Goal: Transaction & Acquisition: Book appointment/travel/reservation

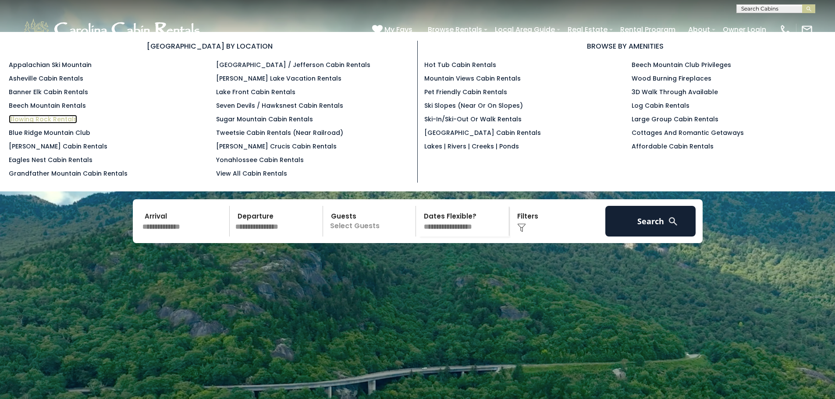
click at [61, 118] on link "Blowing Rock Rentals" at bounding box center [43, 119] width 68 height 9
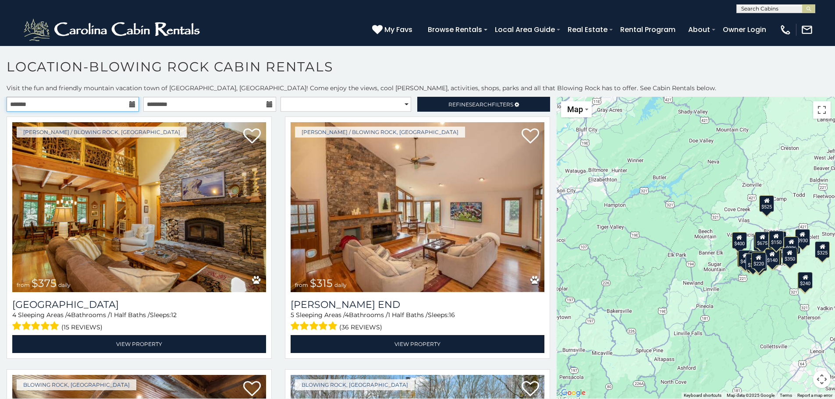
click at [64, 103] on input "text" at bounding box center [73, 104] width 132 height 15
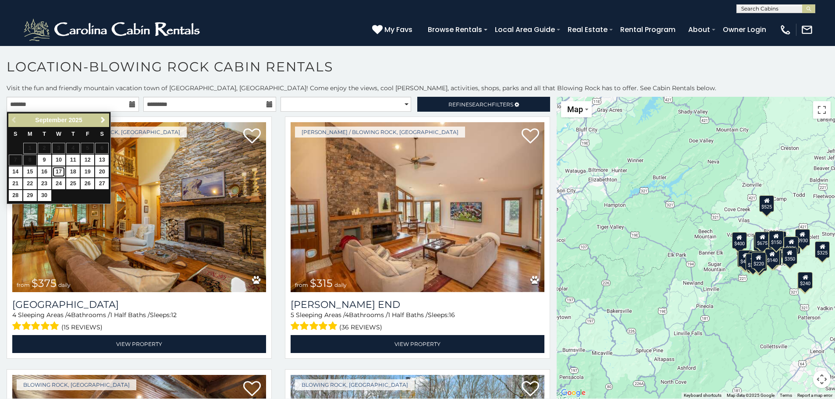
click at [61, 171] on link "17" at bounding box center [59, 172] width 14 height 11
type input "**********"
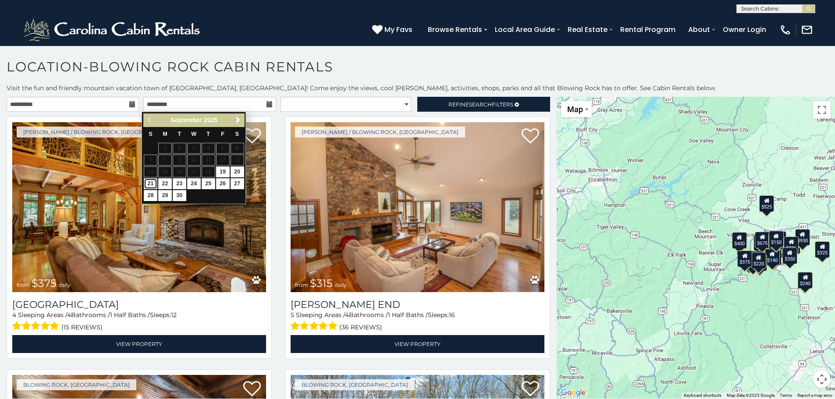
click at [152, 180] on link "21" at bounding box center [151, 183] width 14 height 11
type input "**********"
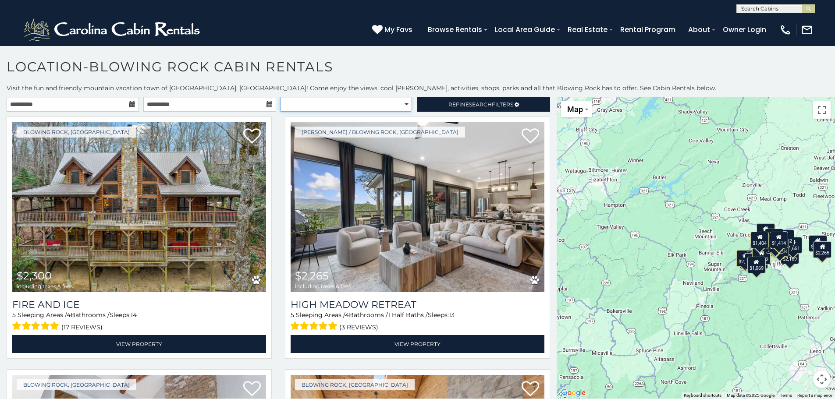
click at [403, 104] on select "**********" at bounding box center [346, 104] width 131 height 15
click at [469, 105] on span "Search" at bounding box center [480, 104] width 23 height 7
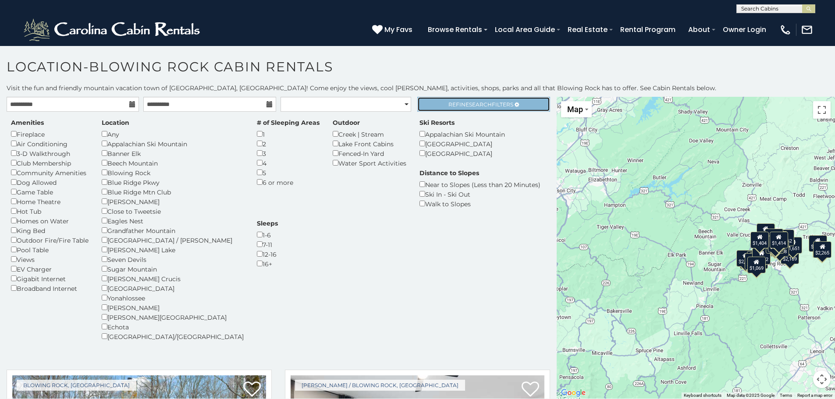
click at [469, 105] on span "Search" at bounding box center [480, 104] width 23 height 7
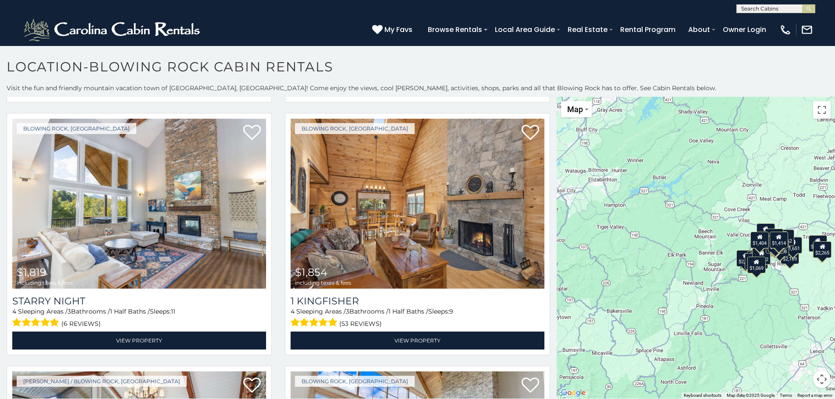
scroll to position [263, 0]
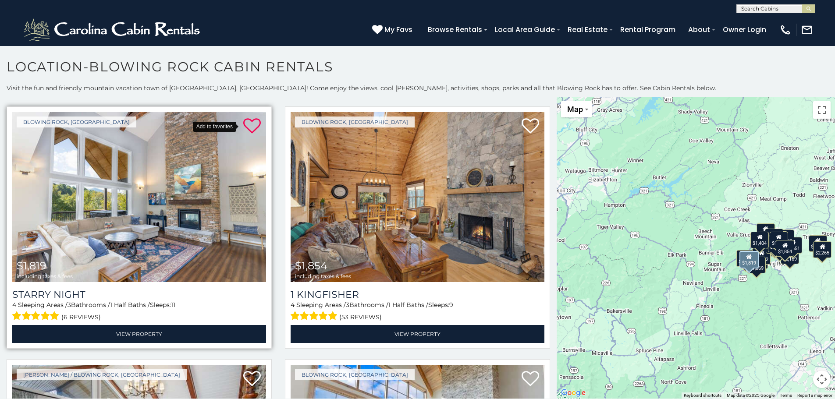
click at [252, 124] on icon at bounding box center [252, 126] width 18 height 18
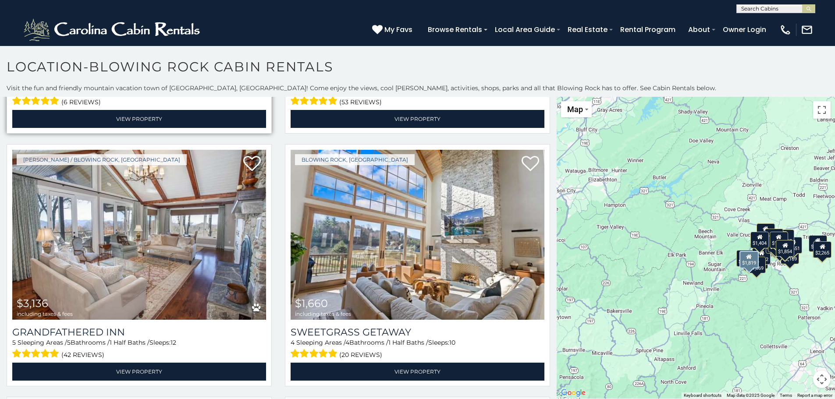
scroll to position [482, 0]
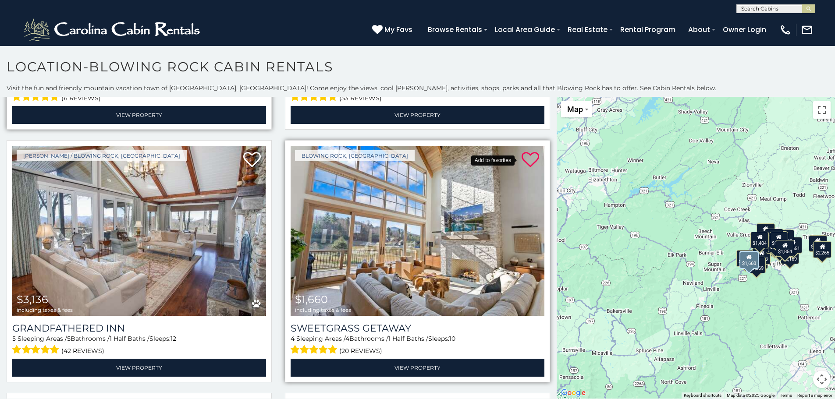
click at [522, 157] on icon at bounding box center [531, 160] width 18 height 18
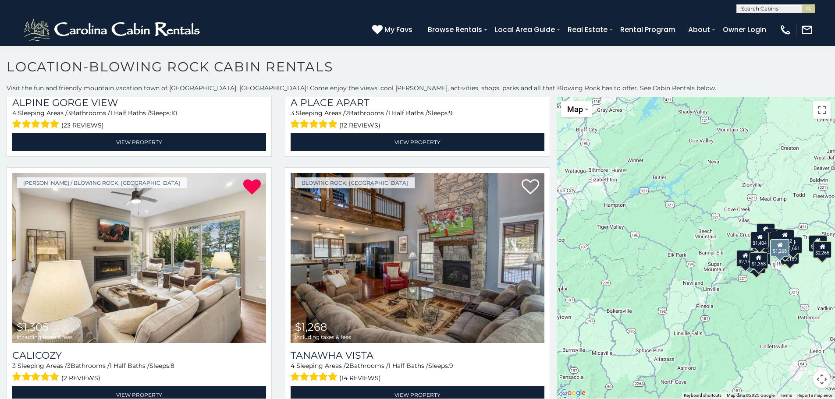
scroll to position [2016, 0]
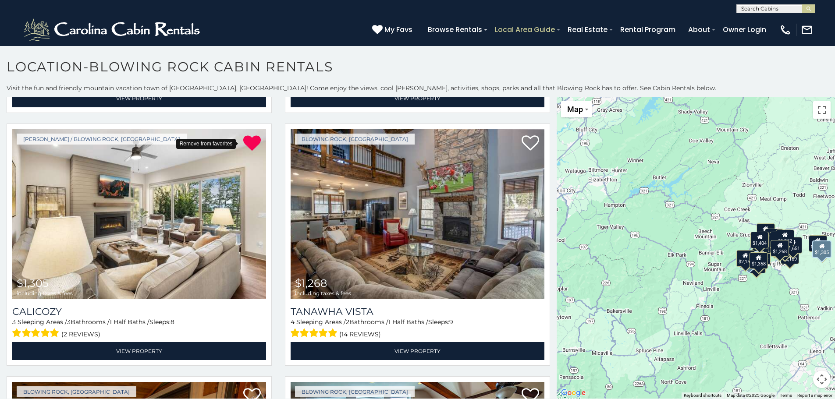
drag, startPoint x: 246, startPoint y: 122, endPoint x: 499, endPoint y: 36, distance: 266.8
click at [246, 135] on icon at bounding box center [252, 144] width 18 height 18
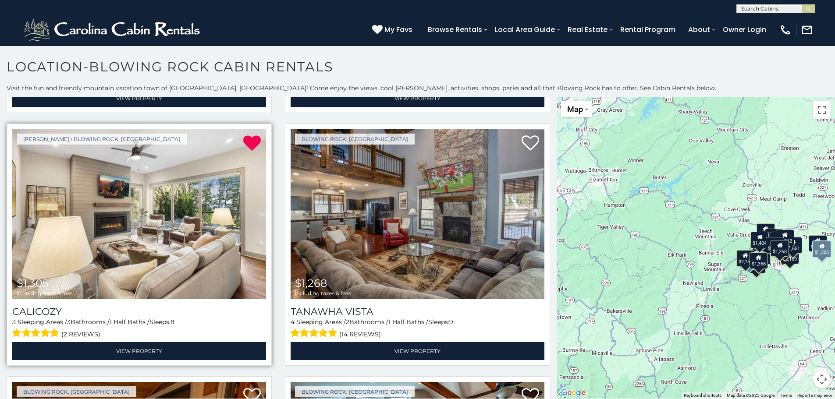
click at [176, 216] on img at bounding box center [139, 214] width 254 height 170
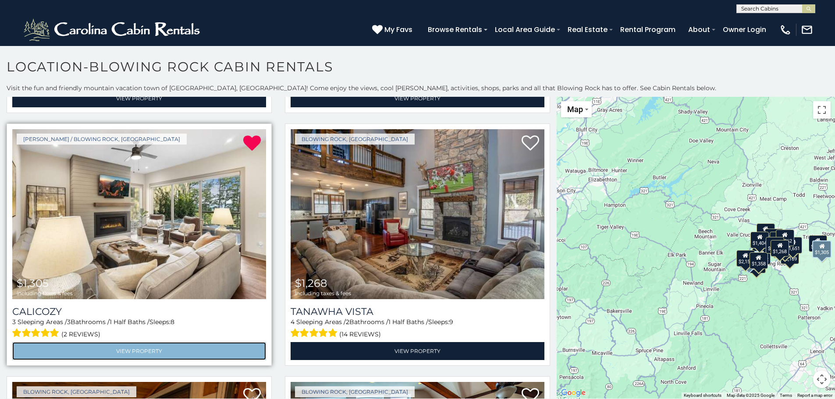
click at [103, 342] on link "View Property" at bounding box center [139, 351] width 254 height 18
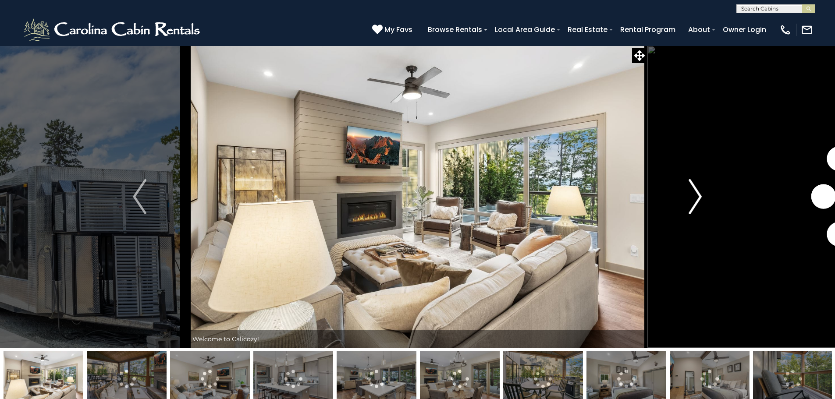
click at [694, 195] on img "Next" at bounding box center [695, 196] width 13 height 35
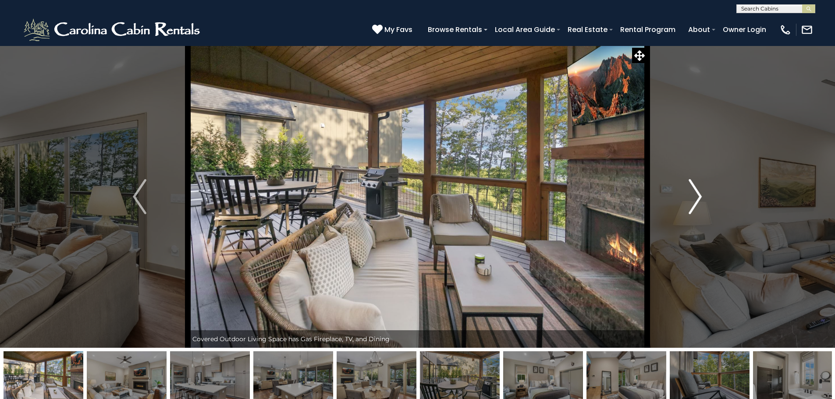
click at [694, 195] on img "Next" at bounding box center [695, 196] width 13 height 35
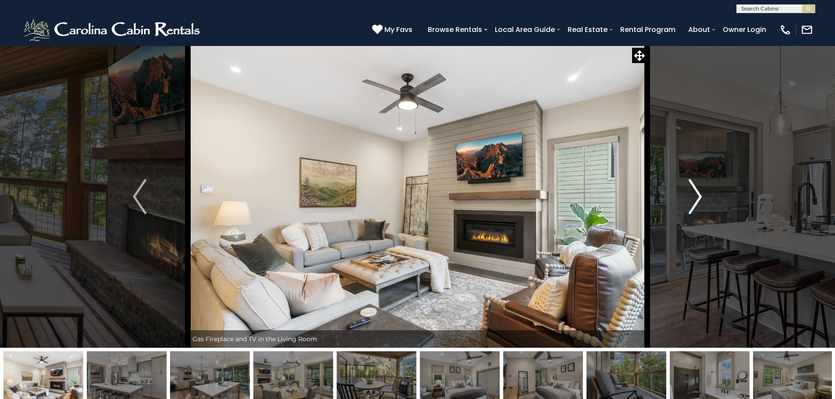
click at [694, 195] on img "Next" at bounding box center [695, 196] width 13 height 35
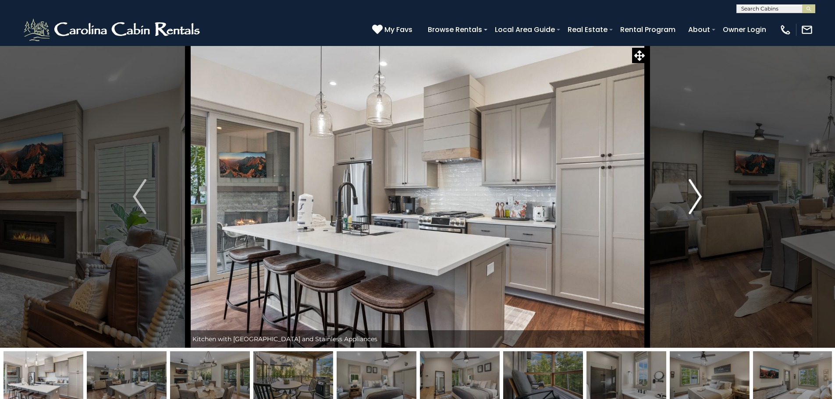
click at [694, 195] on img "Next" at bounding box center [695, 196] width 13 height 35
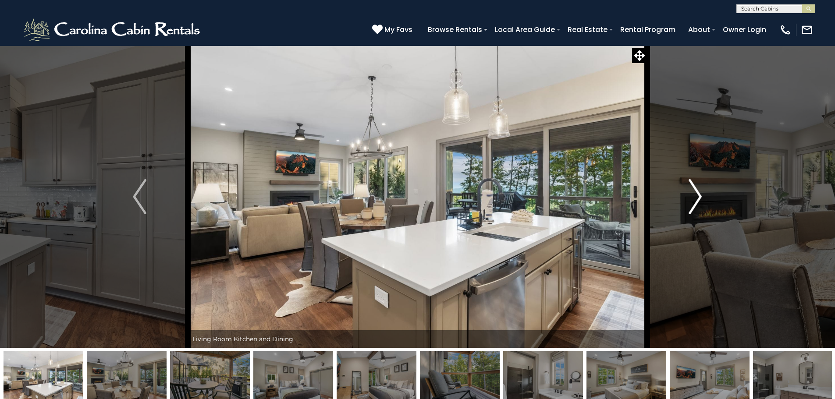
click at [694, 195] on img "Next" at bounding box center [695, 196] width 13 height 35
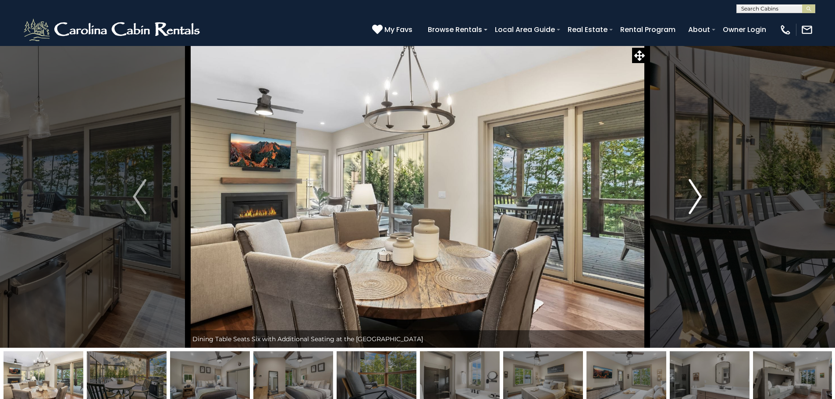
click at [694, 195] on img "Next" at bounding box center [695, 196] width 13 height 35
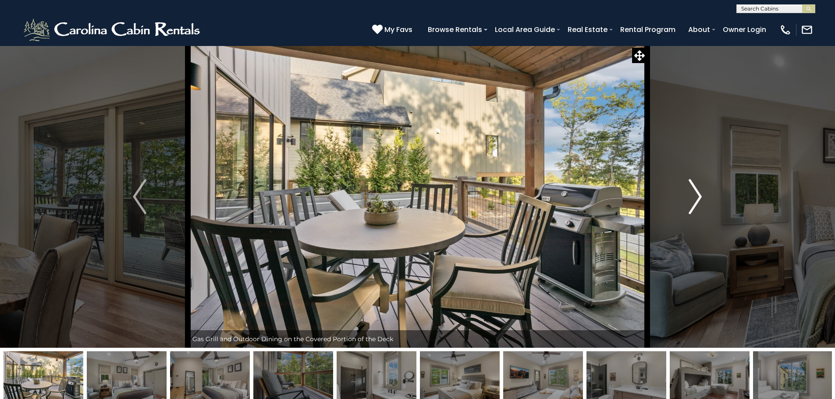
click at [694, 195] on img "Next" at bounding box center [695, 196] width 13 height 35
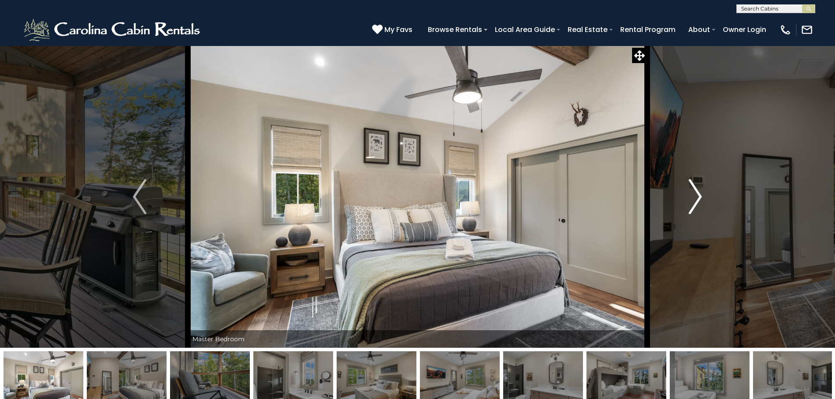
click at [694, 195] on img "Next" at bounding box center [695, 196] width 13 height 35
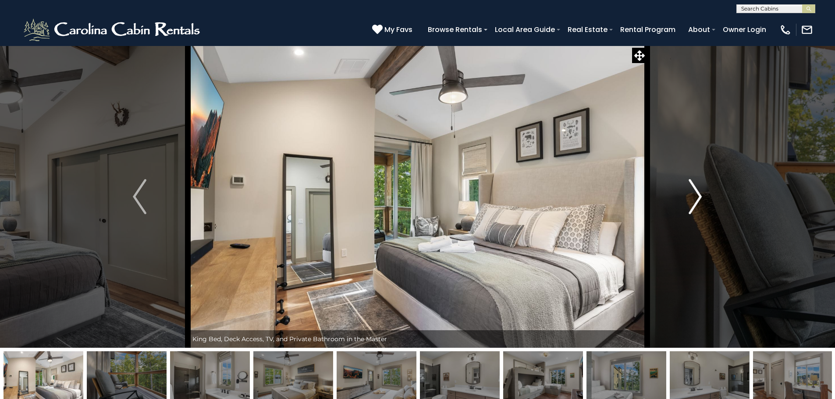
click at [694, 195] on img "Next" at bounding box center [695, 196] width 13 height 35
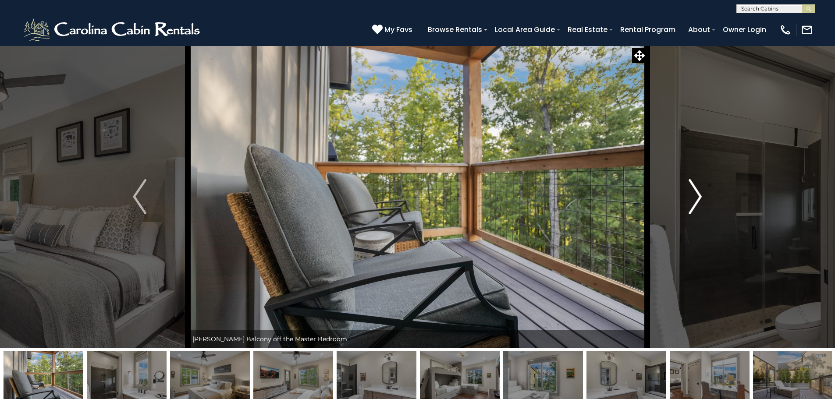
click at [694, 195] on img "Next" at bounding box center [695, 196] width 13 height 35
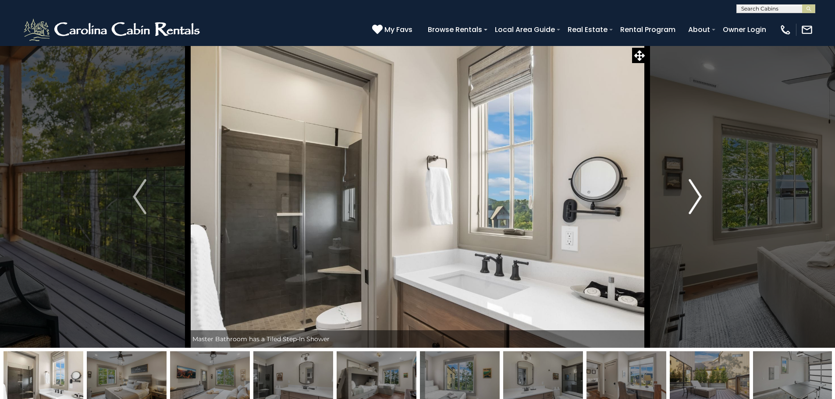
click at [694, 195] on img "Next" at bounding box center [695, 196] width 13 height 35
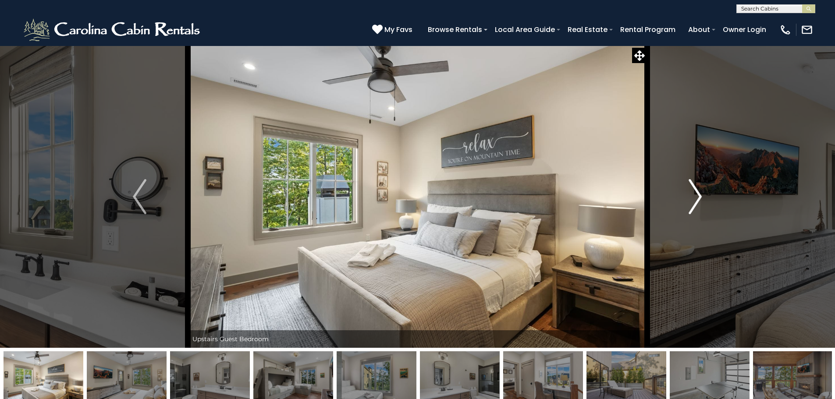
click at [694, 195] on img "Next" at bounding box center [695, 196] width 13 height 35
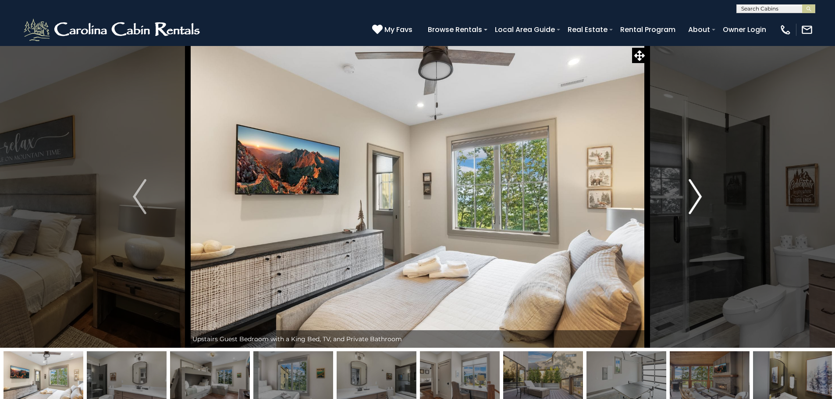
click at [694, 195] on img "Next" at bounding box center [695, 196] width 13 height 35
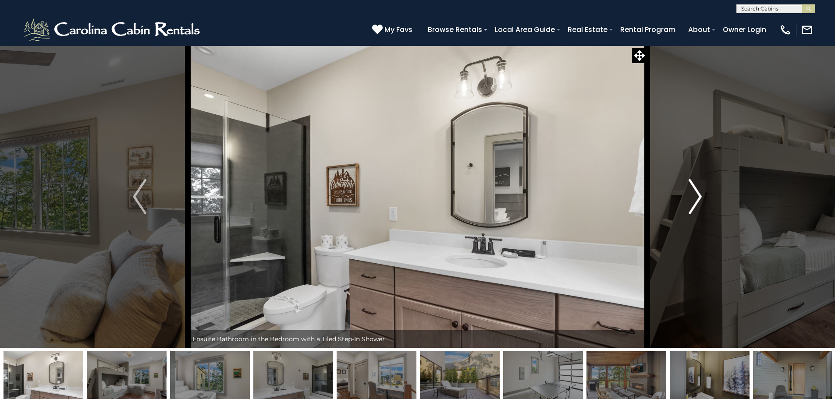
click at [694, 195] on img "Next" at bounding box center [695, 196] width 13 height 35
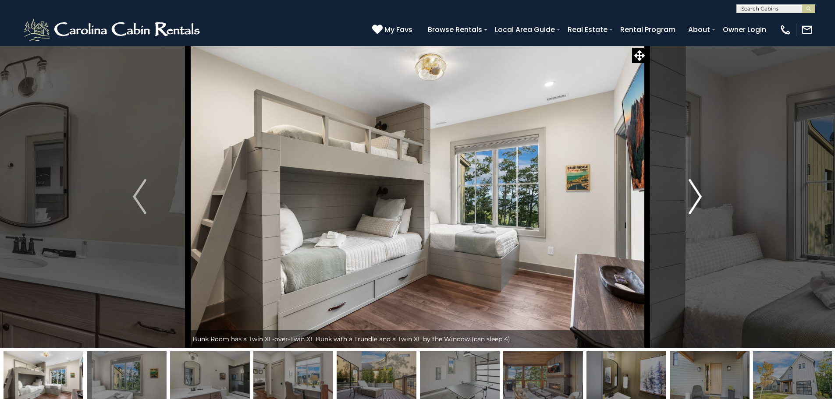
click at [694, 195] on img "Next" at bounding box center [695, 196] width 13 height 35
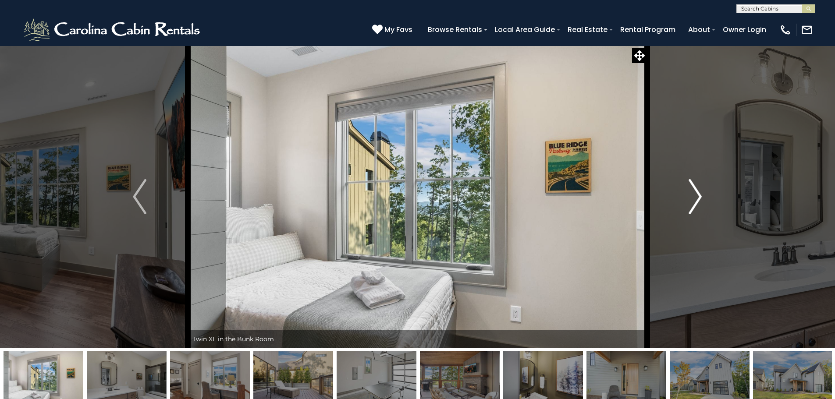
click at [694, 195] on img "Next" at bounding box center [695, 196] width 13 height 35
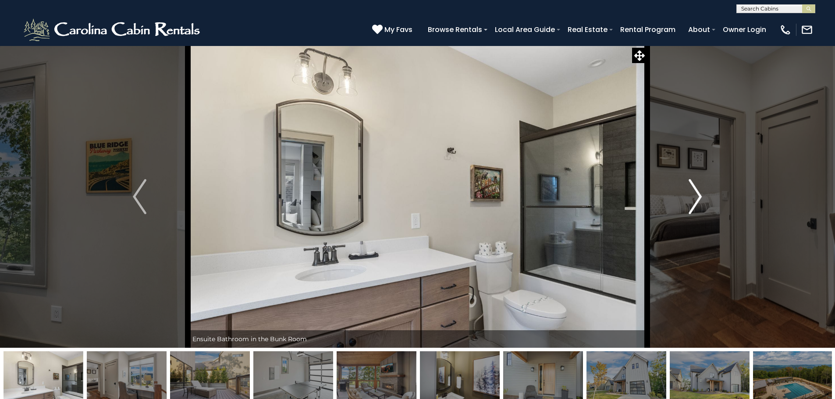
click at [694, 195] on img "Next" at bounding box center [695, 196] width 13 height 35
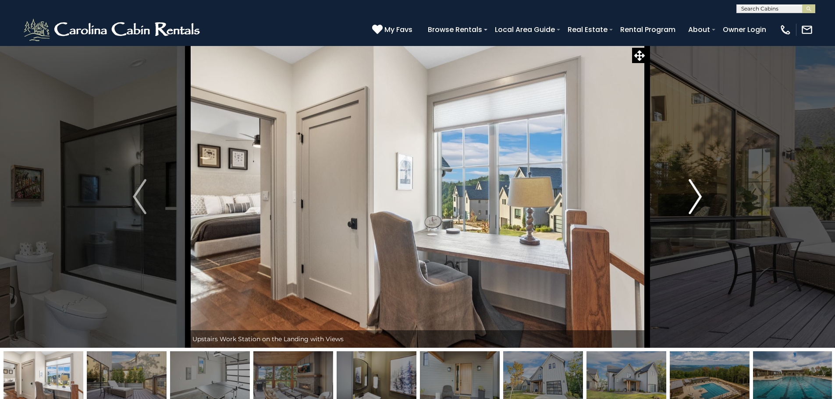
click at [694, 195] on img "Next" at bounding box center [695, 196] width 13 height 35
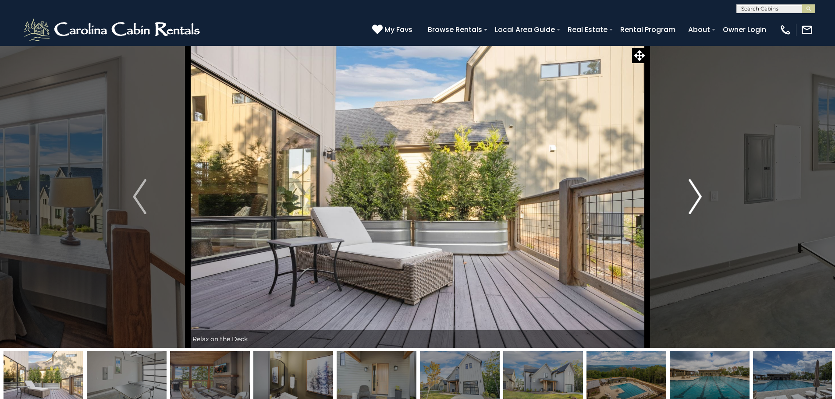
click at [694, 195] on img "Next" at bounding box center [695, 196] width 13 height 35
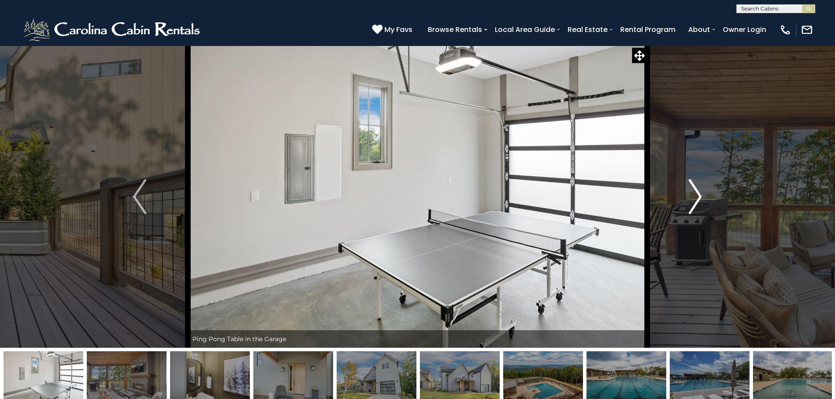
click at [694, 195] on img "Next" at bounding box center [695, 196] width 13 height 35
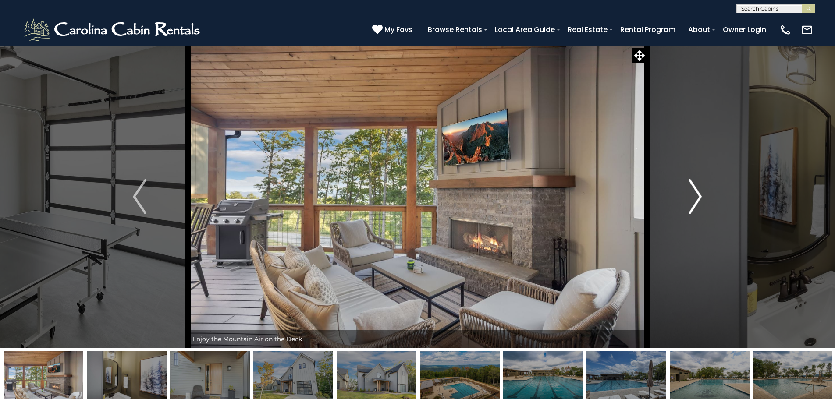
click at [694, 195] on img "Next" at bounding box center [695, 196] width 13 height 35
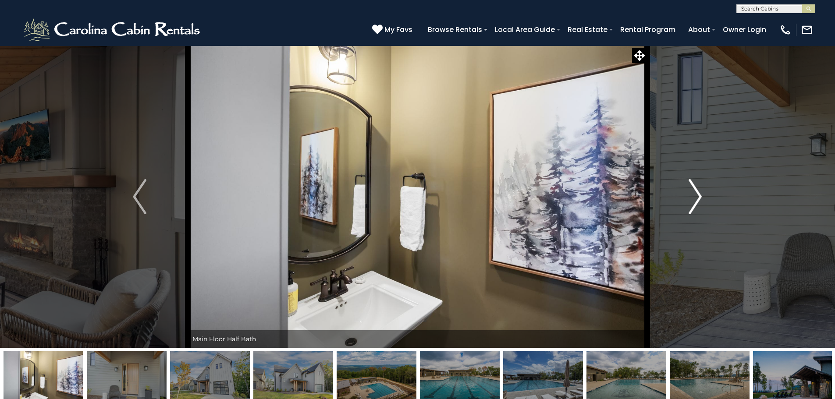
click at [694, 195] on img "Next" at bounding box center [695, 196] width 13 height 35
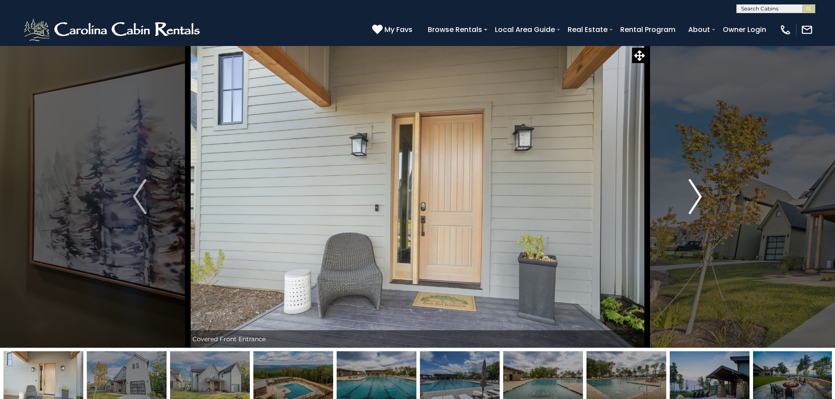
click at [694, 195] on img "Next" at bounding box center [695, 196] width 13 height 35
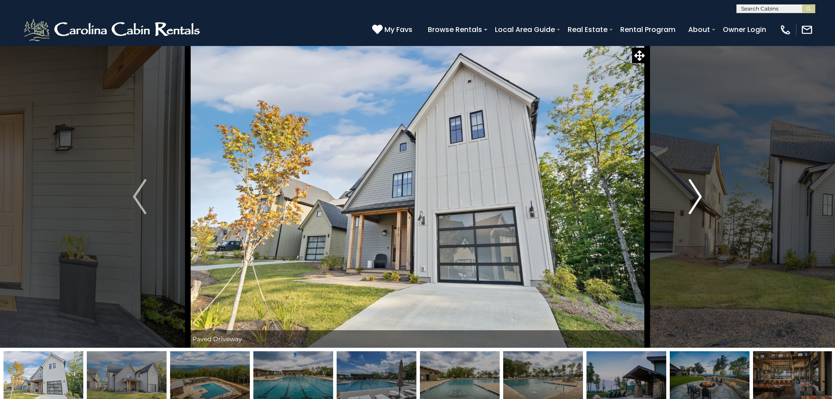
click at [694, 195] on img "Next" at bounding box center [695, 196] width 13 height 35
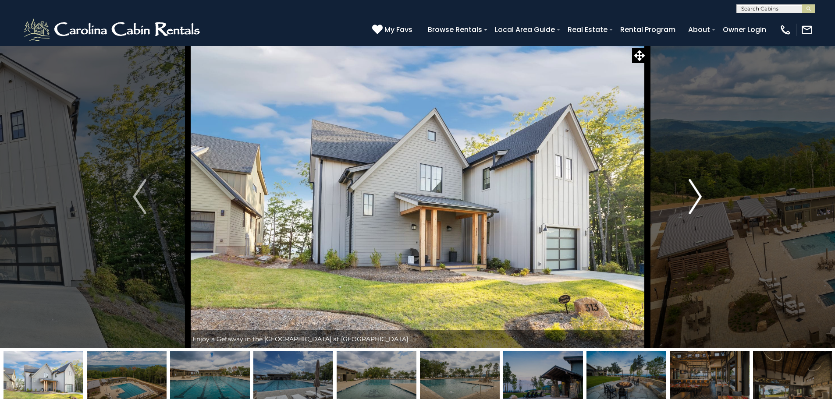
click at [694, 195] on img "Next" at bounding box center [695, 196] width 13 height 35
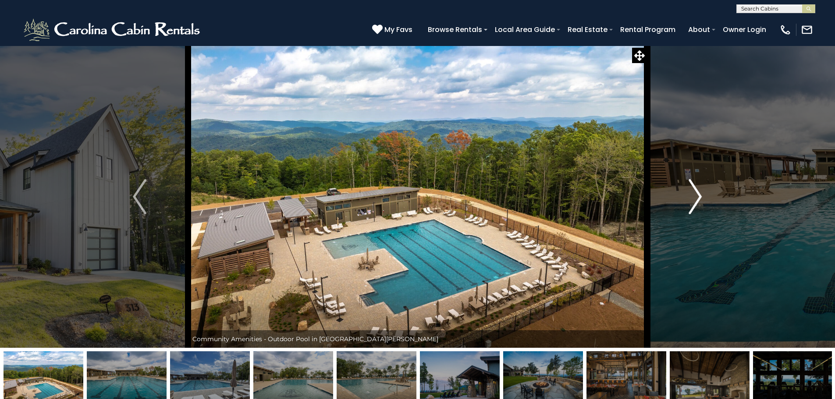
click at [694, 195] on img "Next" at bounding box center [695, 196] width 13 height 35
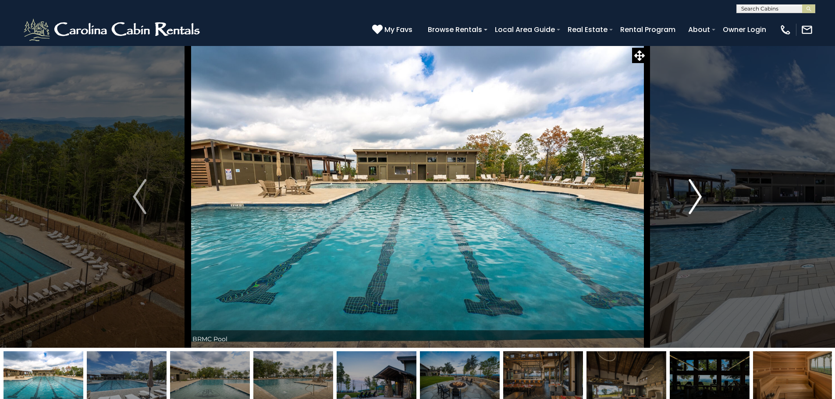
click at [694, 195] on img "Next" at bounding box center [695, 196] width 13 height 35
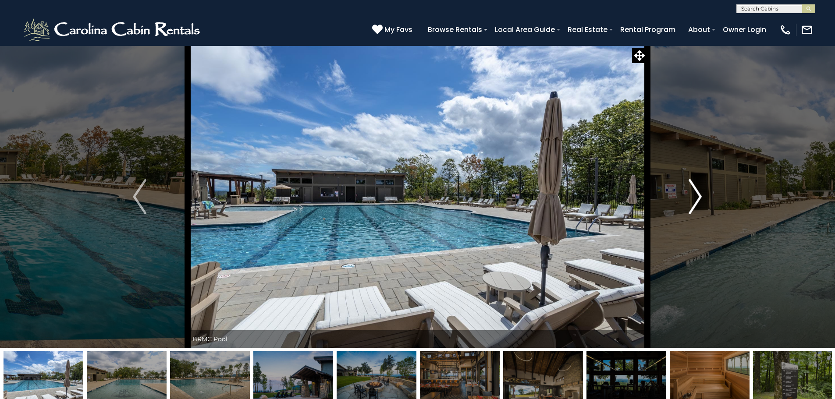
click at [694, 195] on img "Next" at bounding box center [695, 196] width 13 height 35
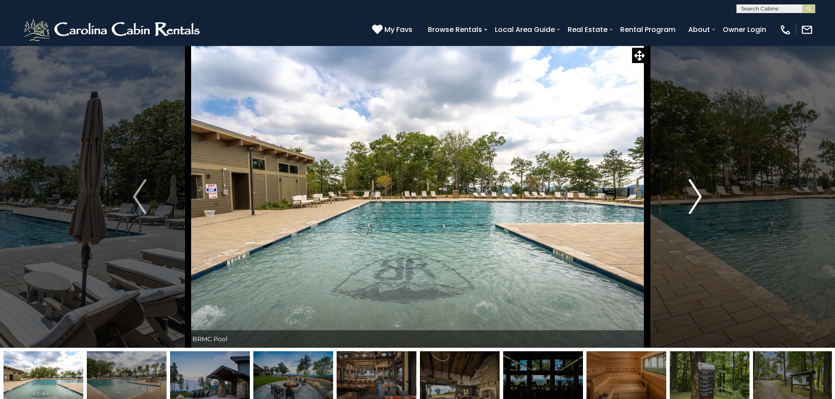
click at [694, 195] on img "Next" at bounding box center [695, 196] width 13 height 35
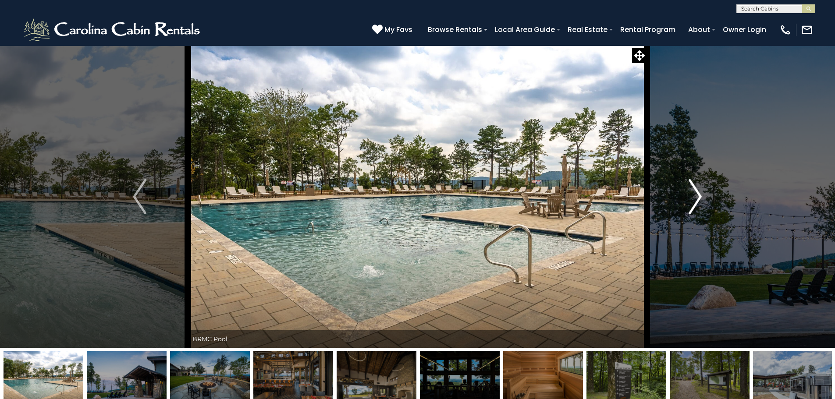
click at [694, 195] on img "Next" at bounding box center [695, 196] width 13 height 35
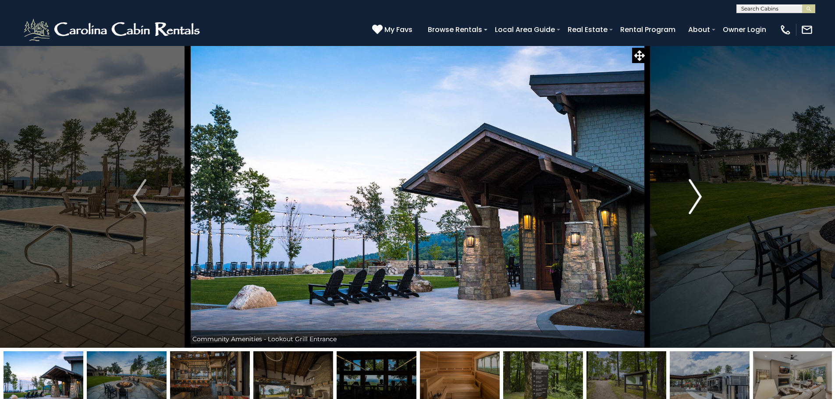
click at [694, 195] on img "Next" at bounding box center [695, 196] width 13 height 35
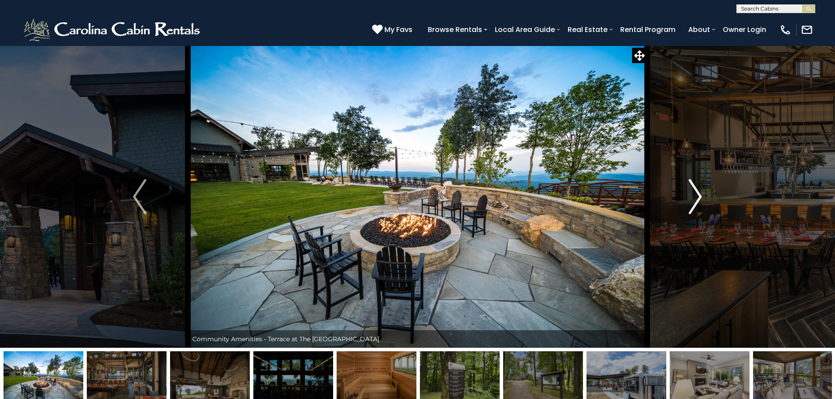
click at [694, 195] on img "Next" at bounding box center [695, 196] width 13 height 35
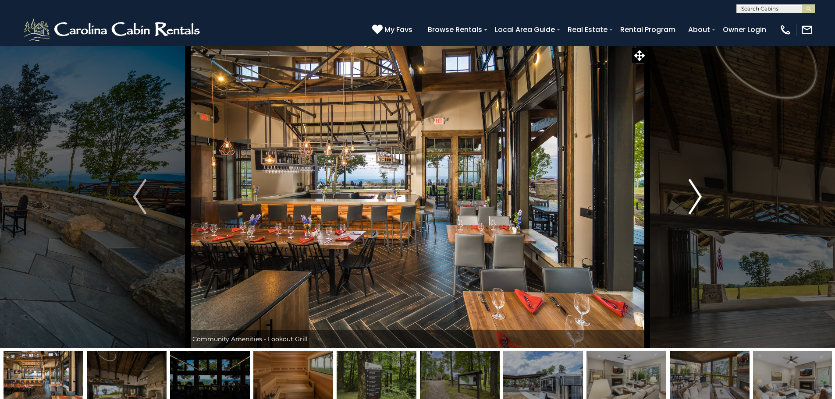
click at [694, 195] on img "Next" at bounding box center [695, 196] width 13 height 35
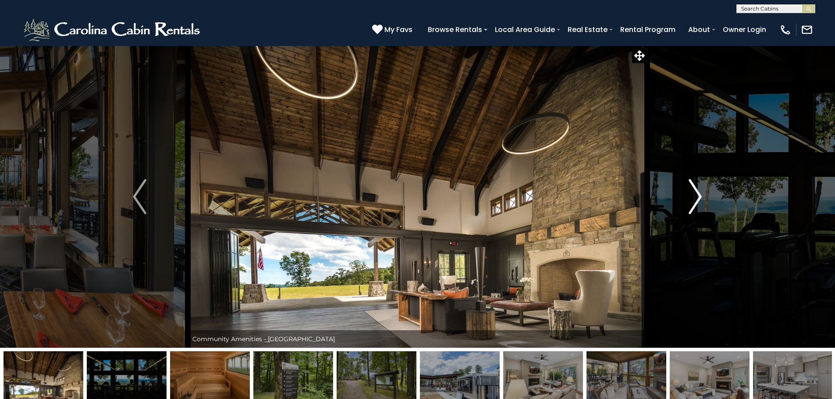
click at [694, 195] on img "Next" at bounding box center [695, 196] width 13 height 35
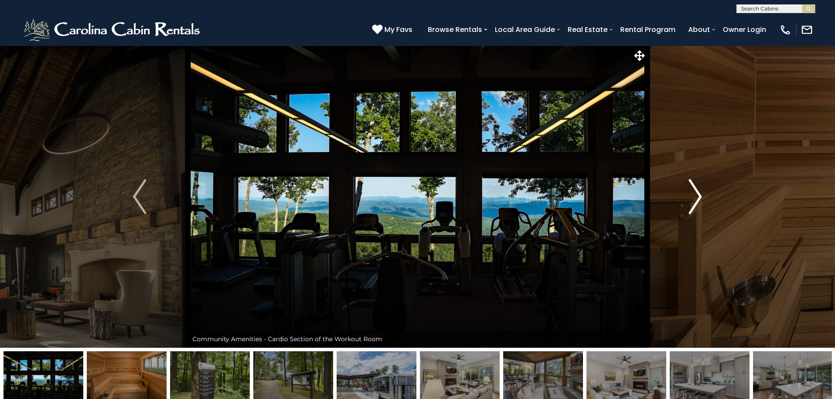
click at [694, 195] on img "Next" at bounding box center [695, 196] width 13 height 35
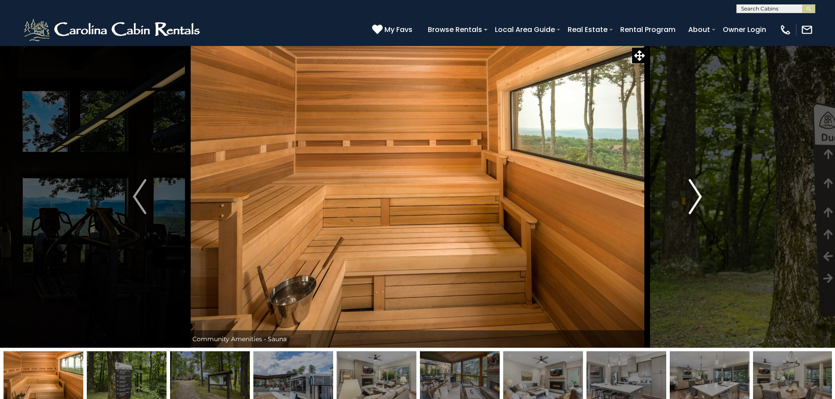
click at [694, 195] on img "Next" at bounding box center [695, 196] width 13 height 35
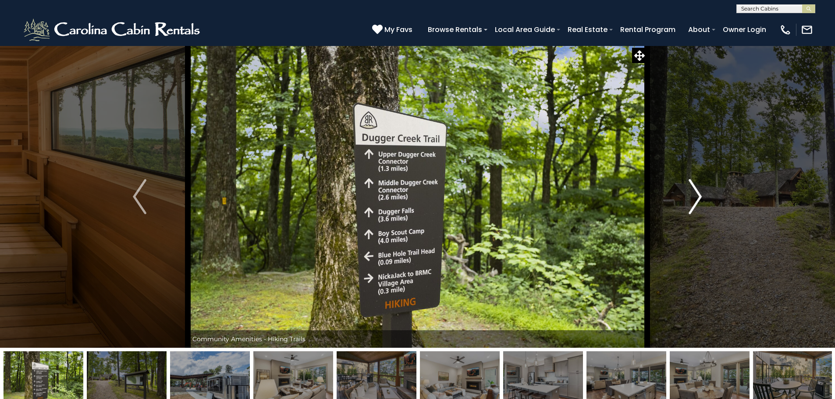
click at [694, 195] on img "Next" at bounding box center [695, 196] width 13 height 35
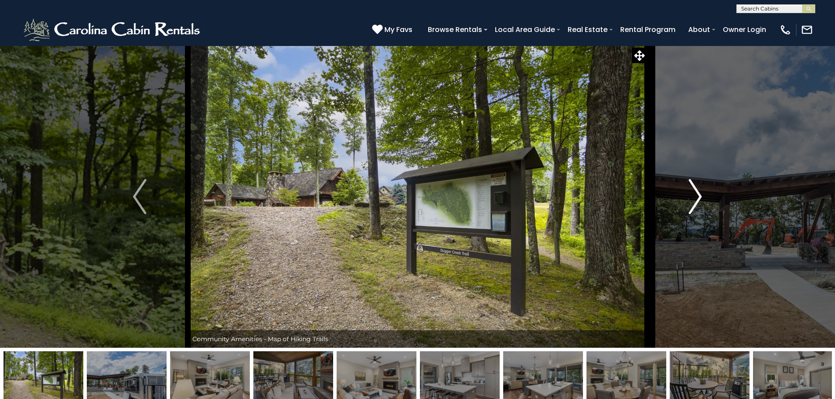
click at [694, 195] on img "Next" at bounding box center [695, 196] width 13 height 35
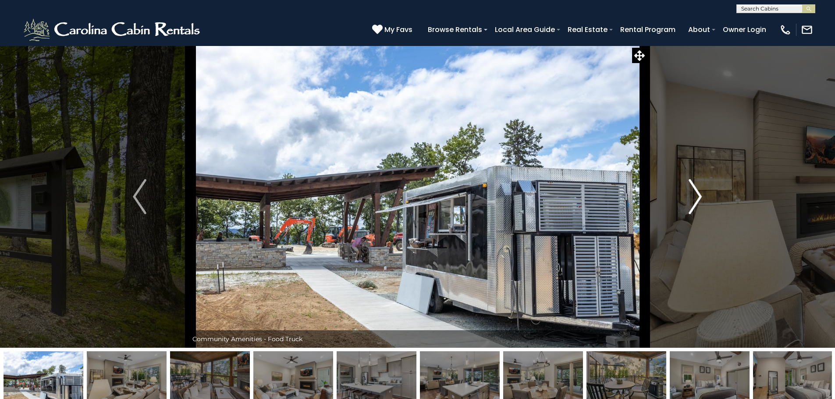
click at [694, 195] on img "Next" at bounding box center [695, 196] width 13 height 35
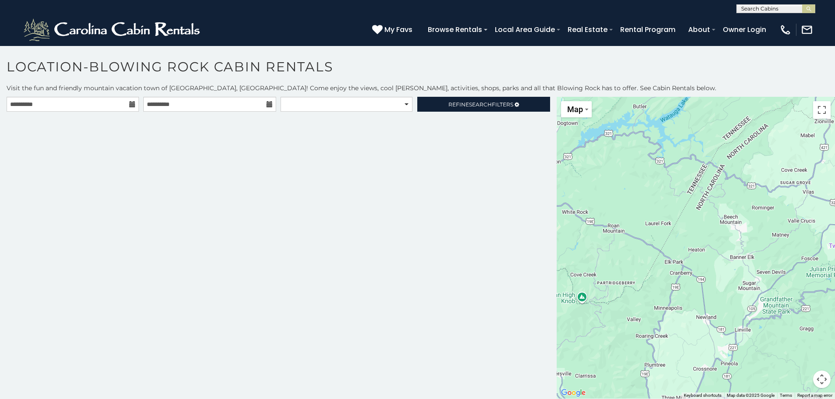
drag, startPoint x: 0, startPoint y: 0, endPoint x: 513, endPoint y: 65, distance: 517.4
click at [513, 65] on h1 "Location-Blowing Rock Cabin Rentals" at bounding box center [417, 71] width 835 height 25
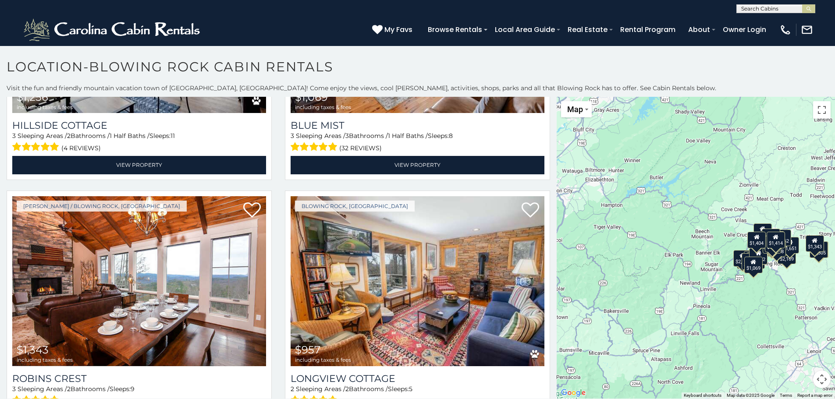
scroll to position [3243, 0]
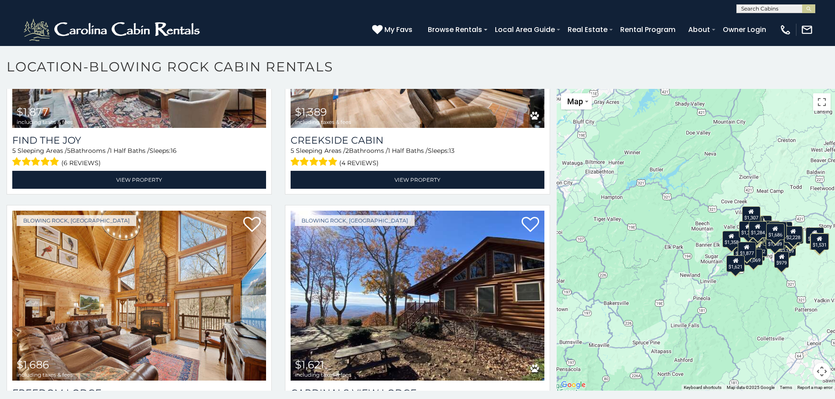
scroll to position [6468, 0]
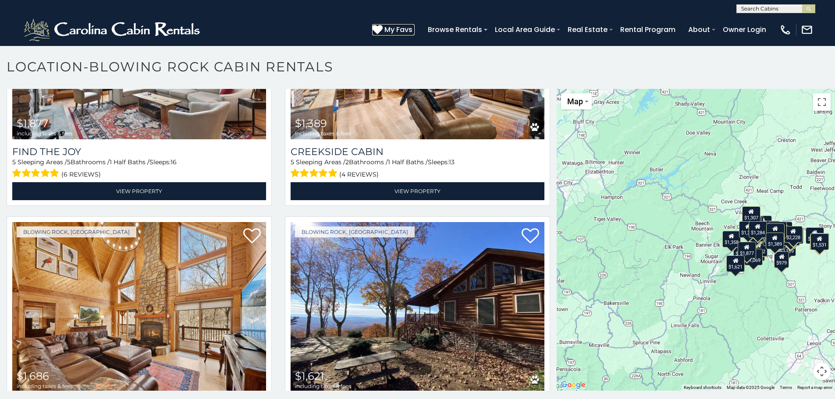
click at [399, 32] on span "My Favs" at bounding box center [398, 29] width 28 height 11
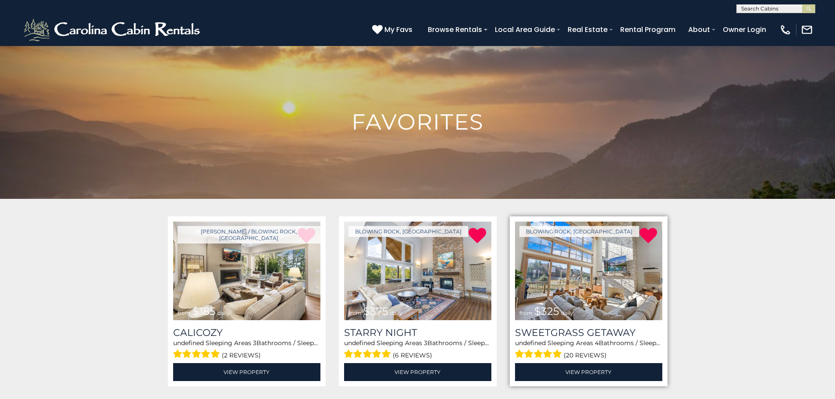
click at [560, 289] on img at bounding box center [588, 271] width 147 height 99
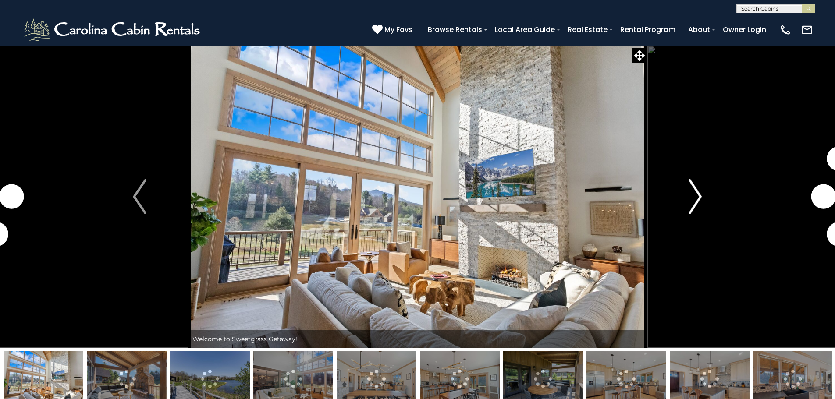
click at [693, 193] on img "Next" at bounding box center [695, 196] width 13 height 35
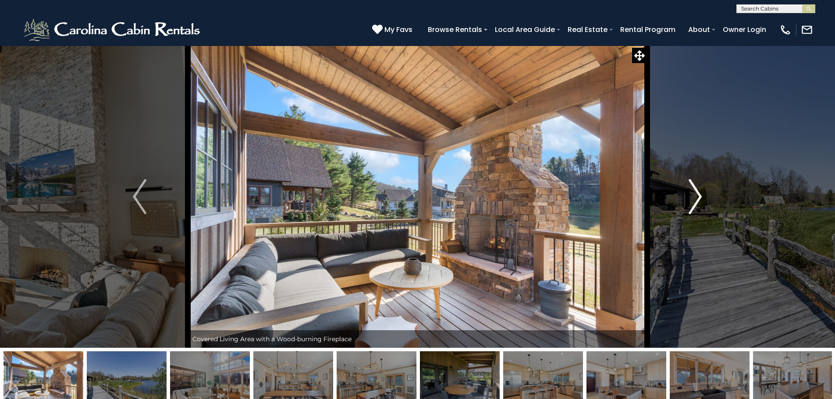
click at [693, 193] on img "Next" at bounding box center [695, 196] width 13 height 35
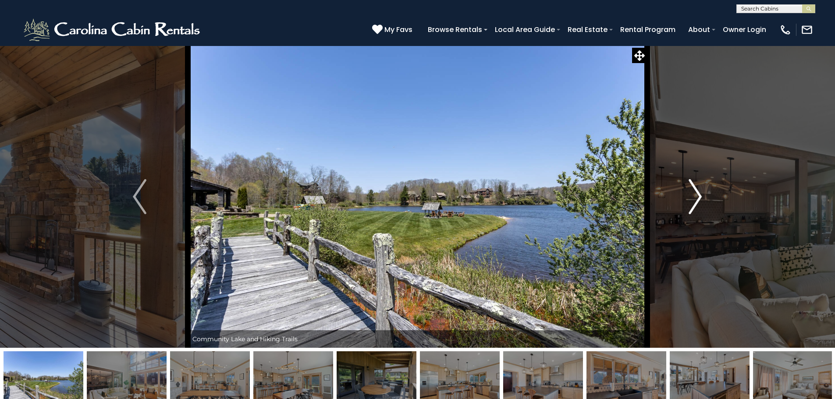
click at [693, 193] on img "Next" at bounding box center [695, 196] width 13 height 35
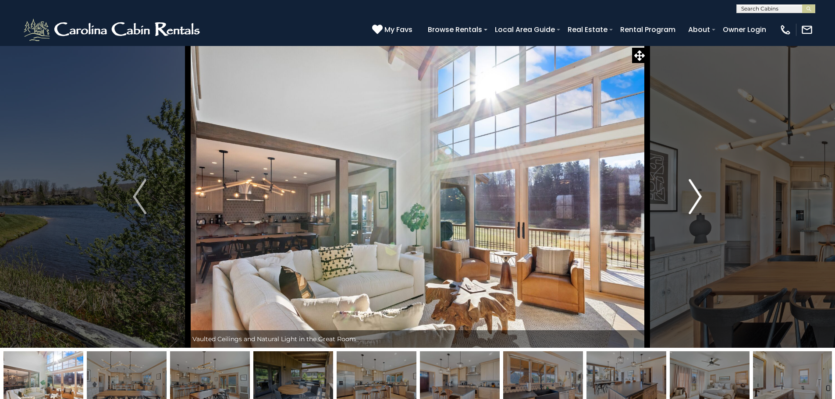
click at [693, 193] on img "Next" at bounding box center [695, 196] width 13 height 35
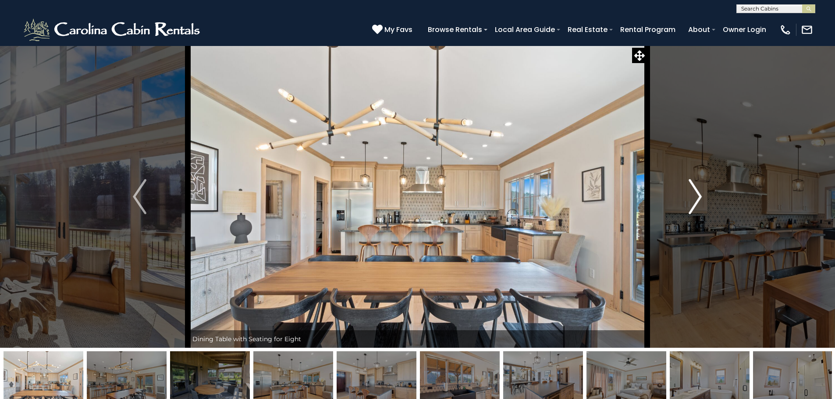
click at [693, 193] on img "Next" at bounding box center [695, 196] width 13 height 35
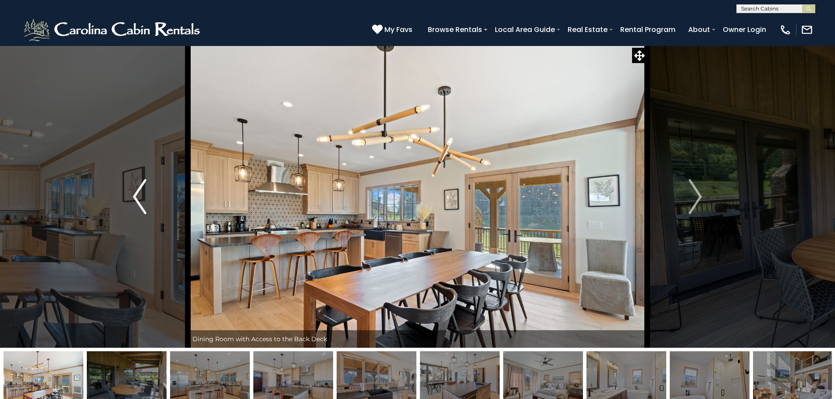
click at [140, 195] on img "Previous" at bounding box center [139, 196] width 13 height 35
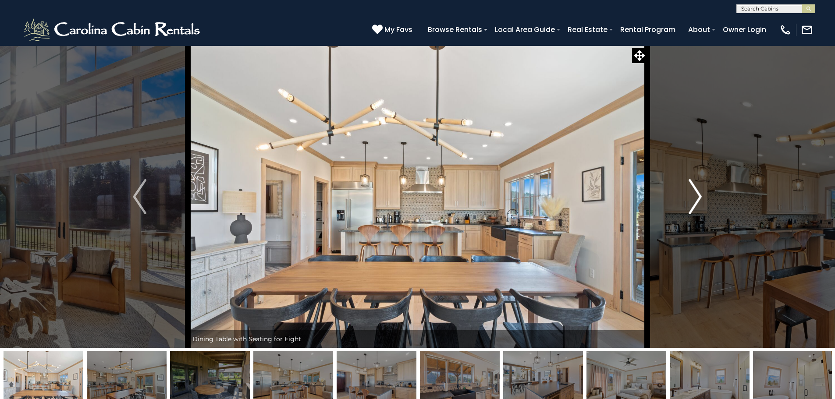
click at [691, 195] on img "Next" at bounding box center [695, 196] width 13 height 35
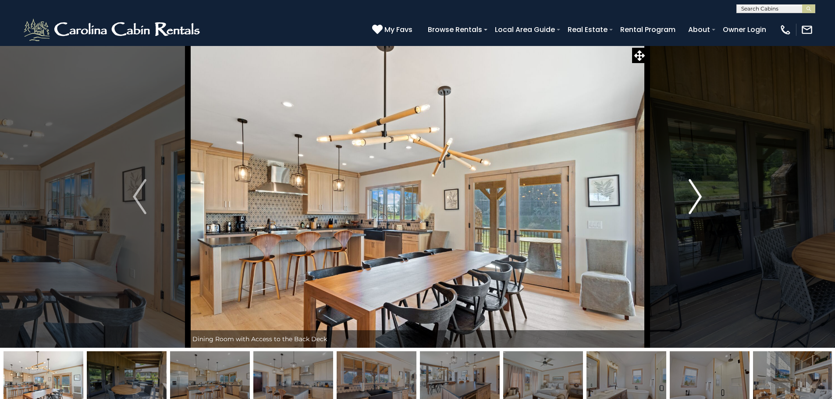
click at [691, 195] on img "Next" at bounding box center [695, 196] width 13 height 35
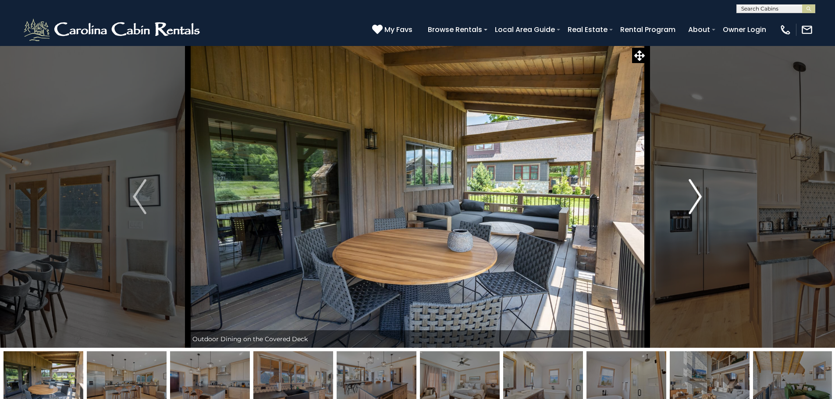
click at [691, 195] on img "Next" at bounding box center [695, 196] width 13 height 35
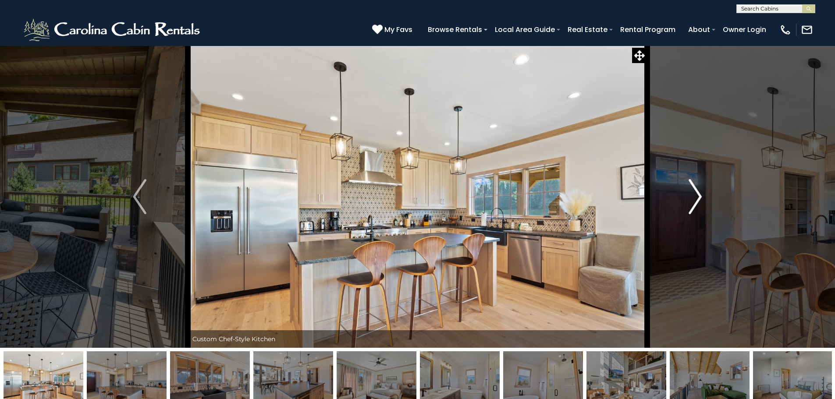
click at [691, 195] on img "Next" at bounding box center [695, 196] width 13 height 35
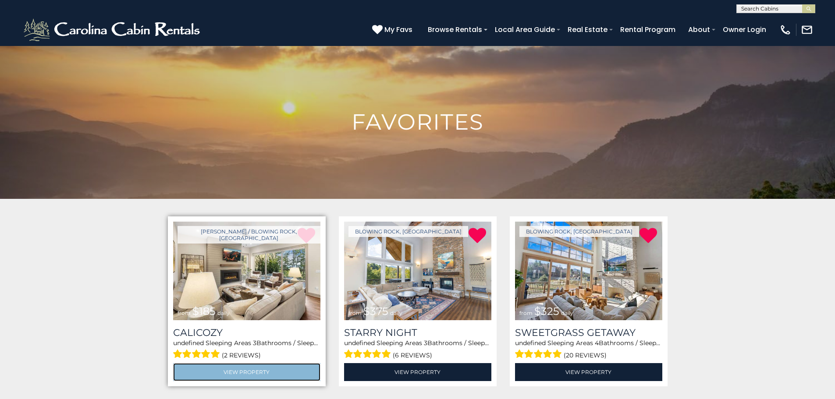
click at [249, 373] on link "View Property" at bounding box center [246, 372] width 147 height 18
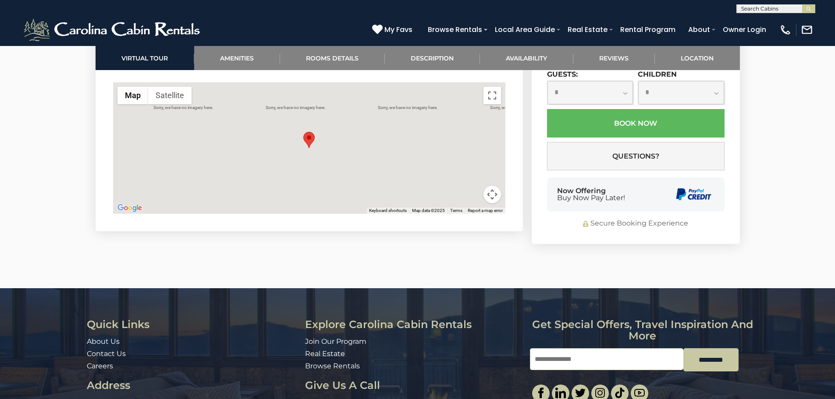
scroll to position [2323, 0]
